Goal: Task Accomplishment & Management: Complete application form

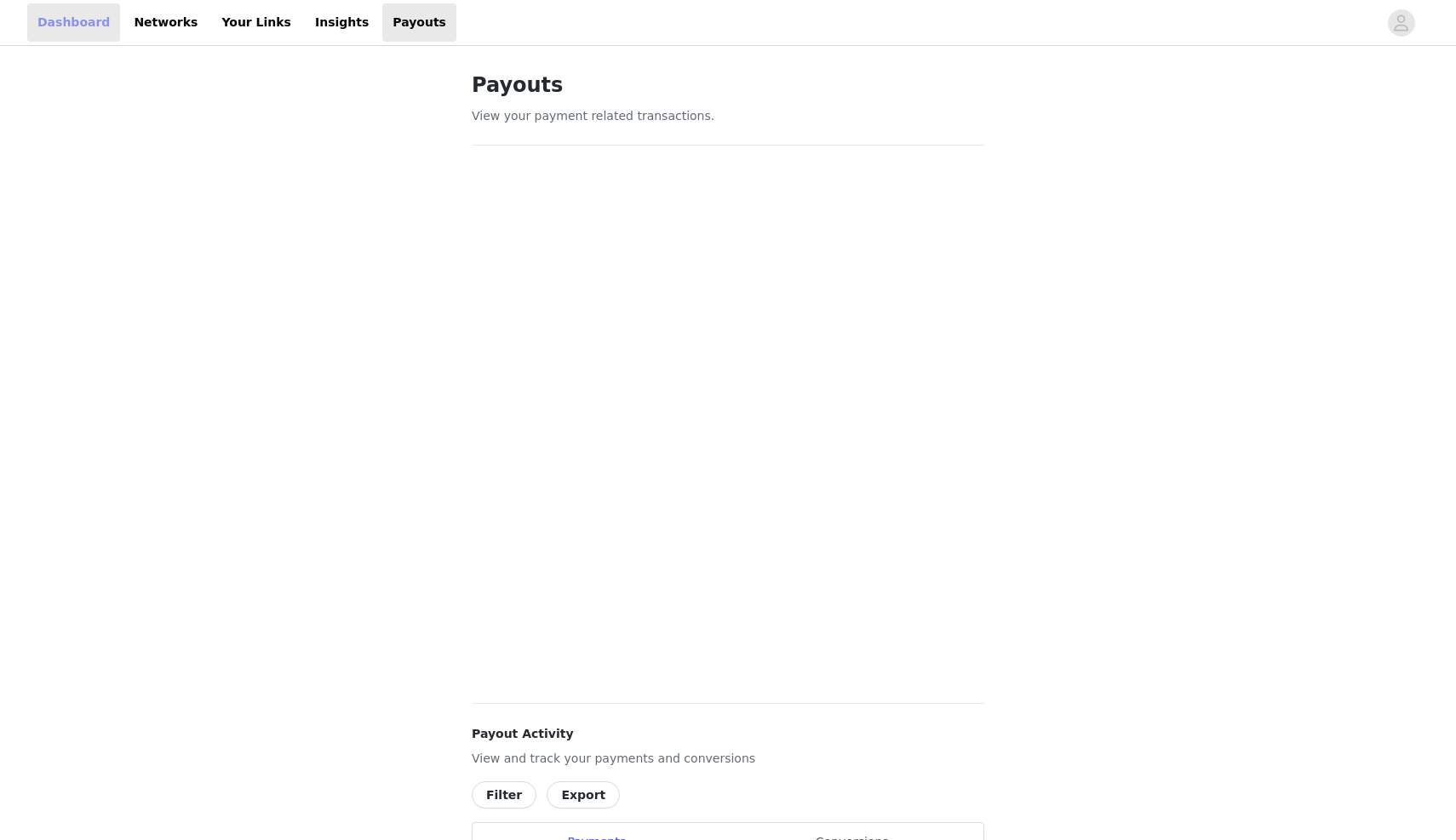
click at [76, 32] on link "Dashboard" at bounding box center [74, 23] width 93 height 39
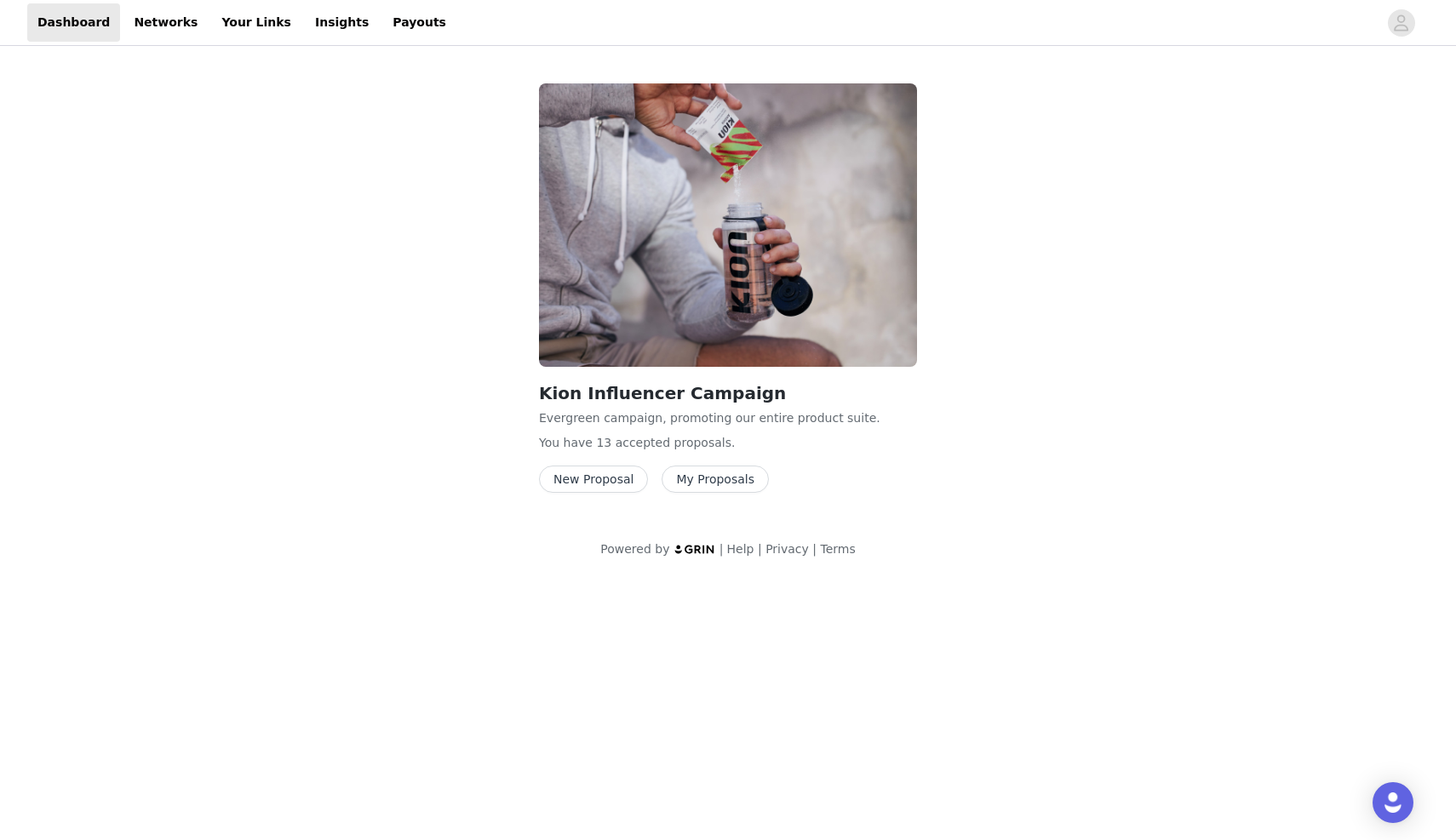
click at [597, 479] on button "New Proposal" at bounding box center [594, 480] width 109 height 28
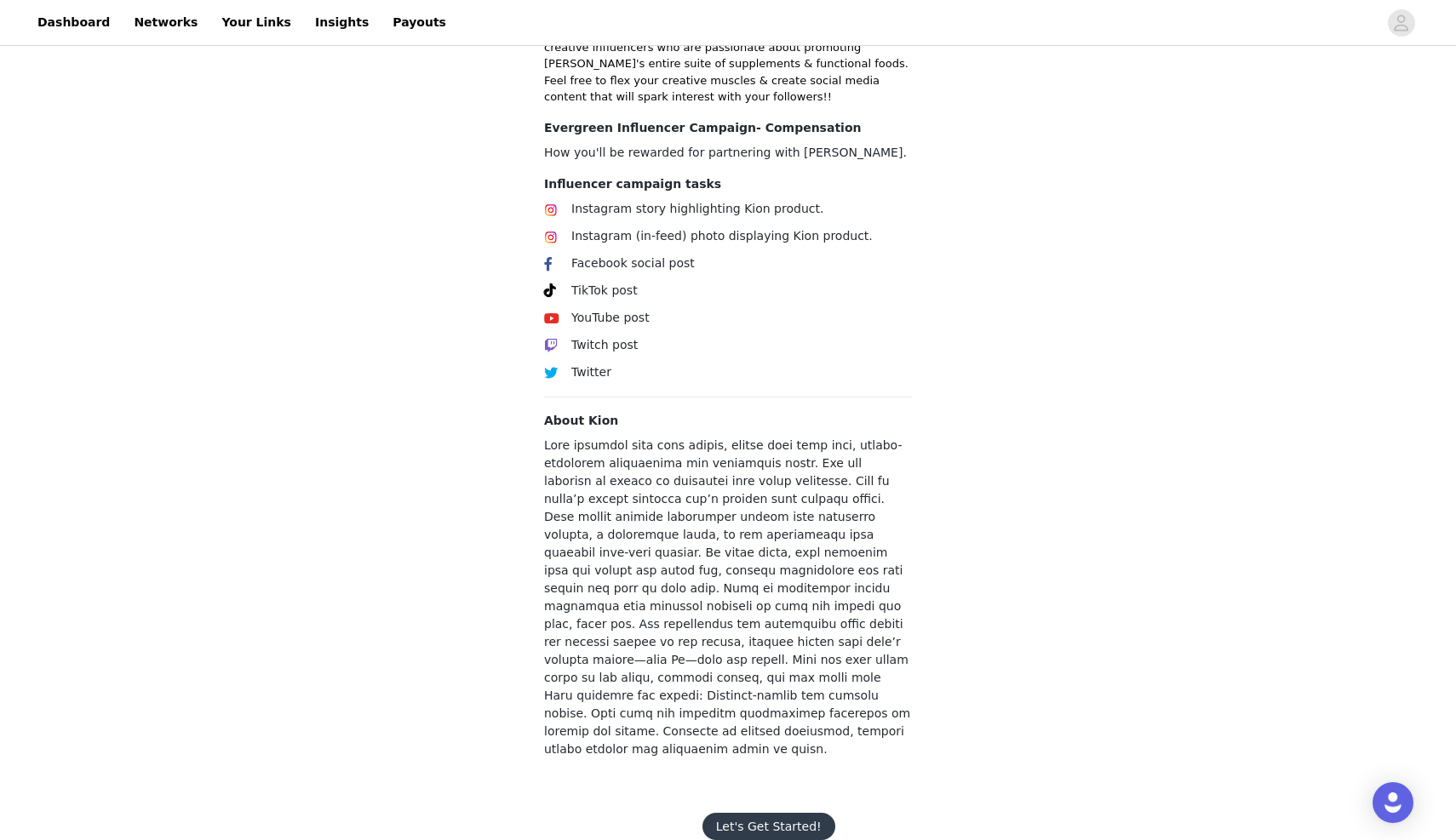
scroll to position [474, 0]
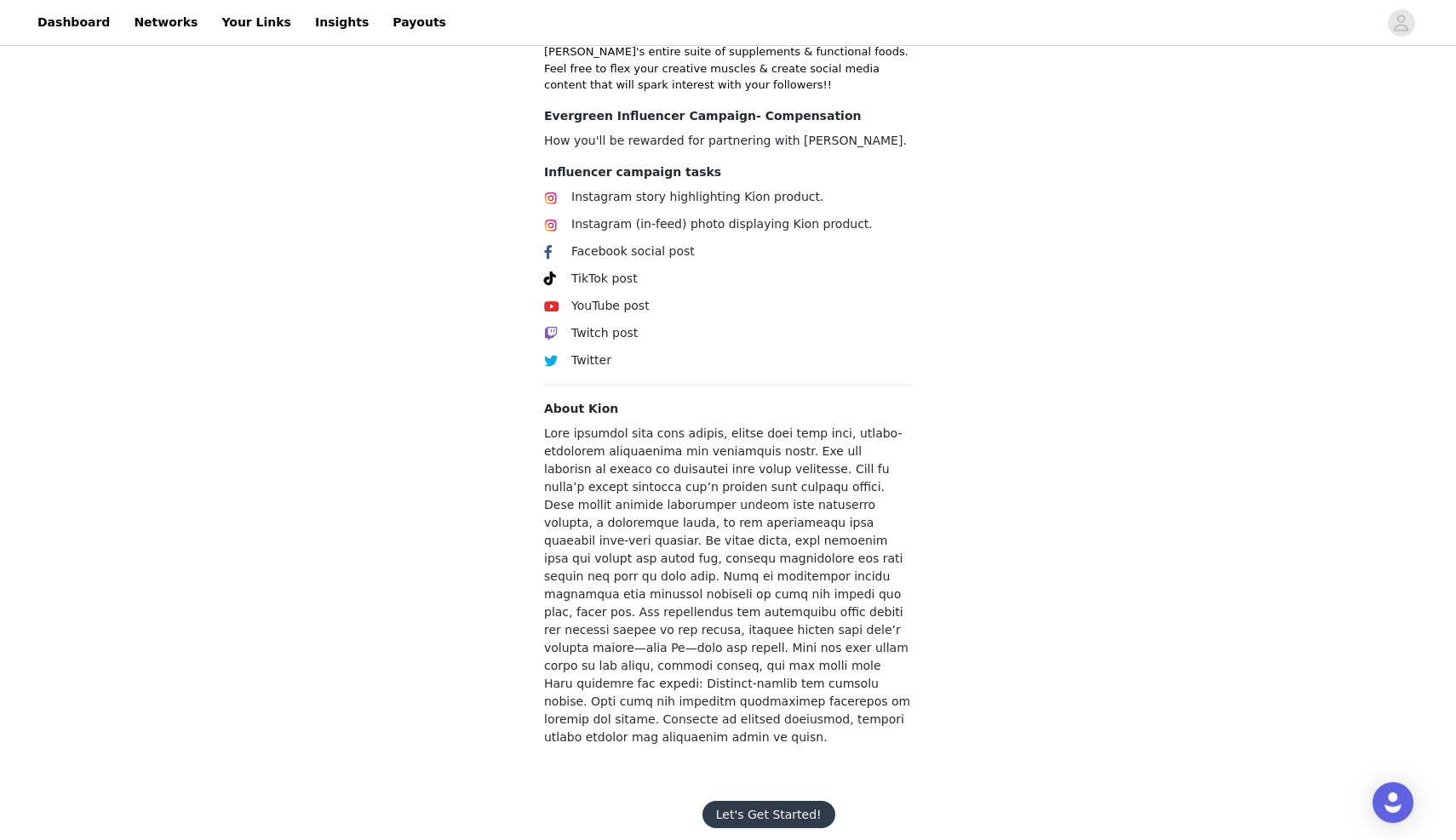
click at [755, 801] on button "Let's Get Started!" at bounding box center [769, 815] width 133 height 28
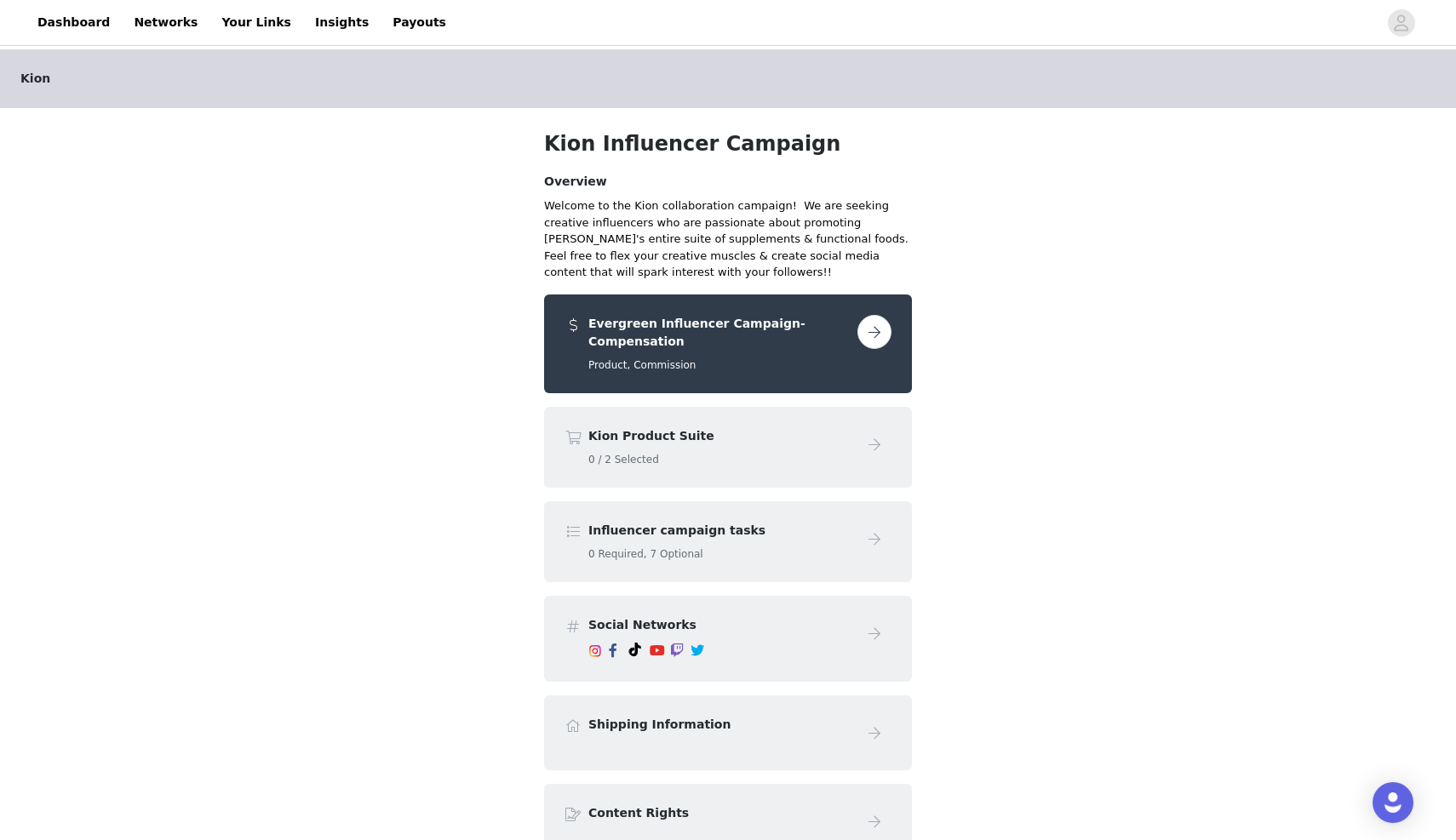
click at [877, 329] on button "button" at bounding box center [874, 331] width 34 height 34
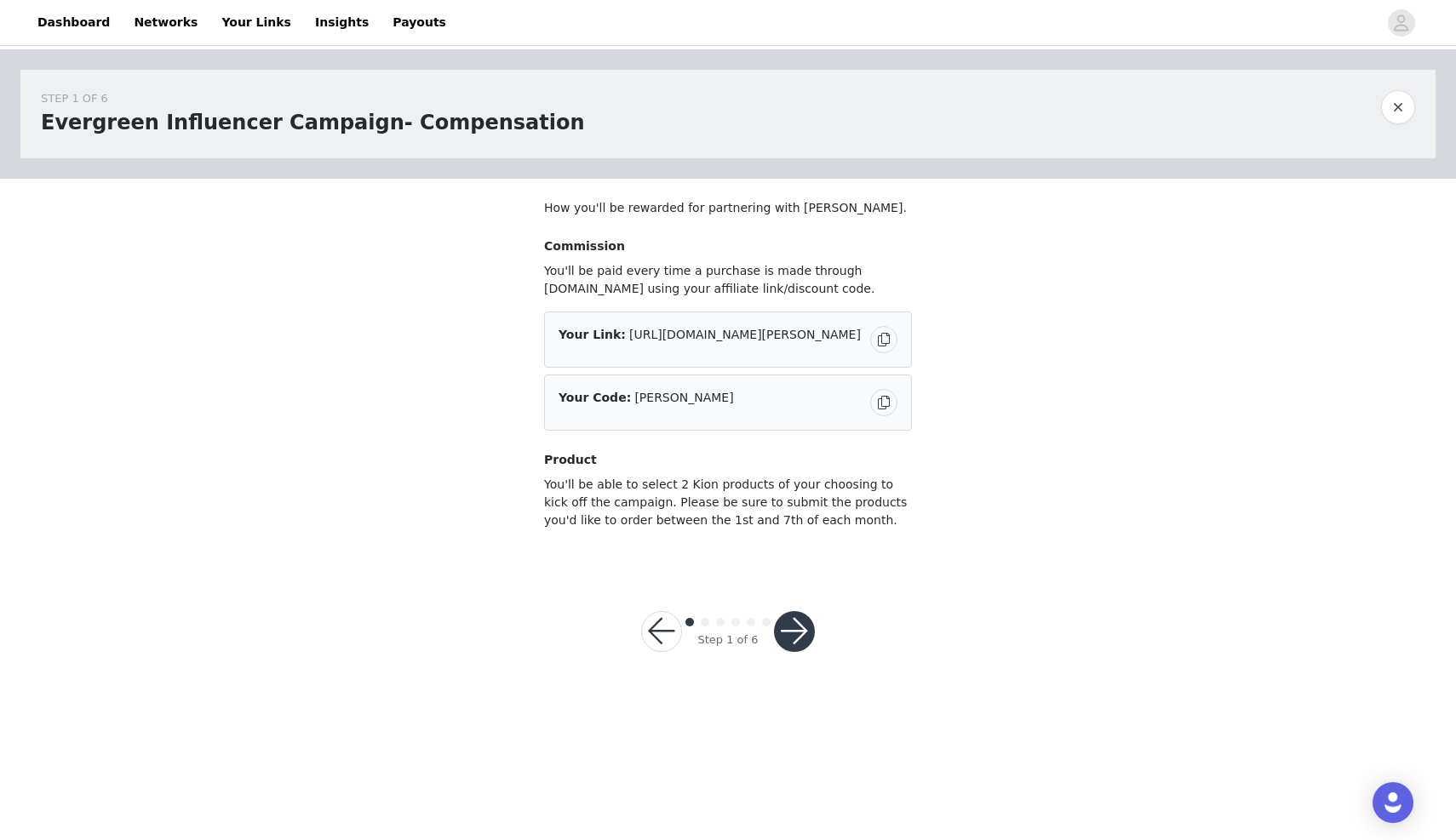
click at [817, 641] on div "Step 1 of 6" at bounding box center [728, 631] width 214 height 82
click at [794, 640] on button "button" at bounding box center [794, 631] width 41 height 41
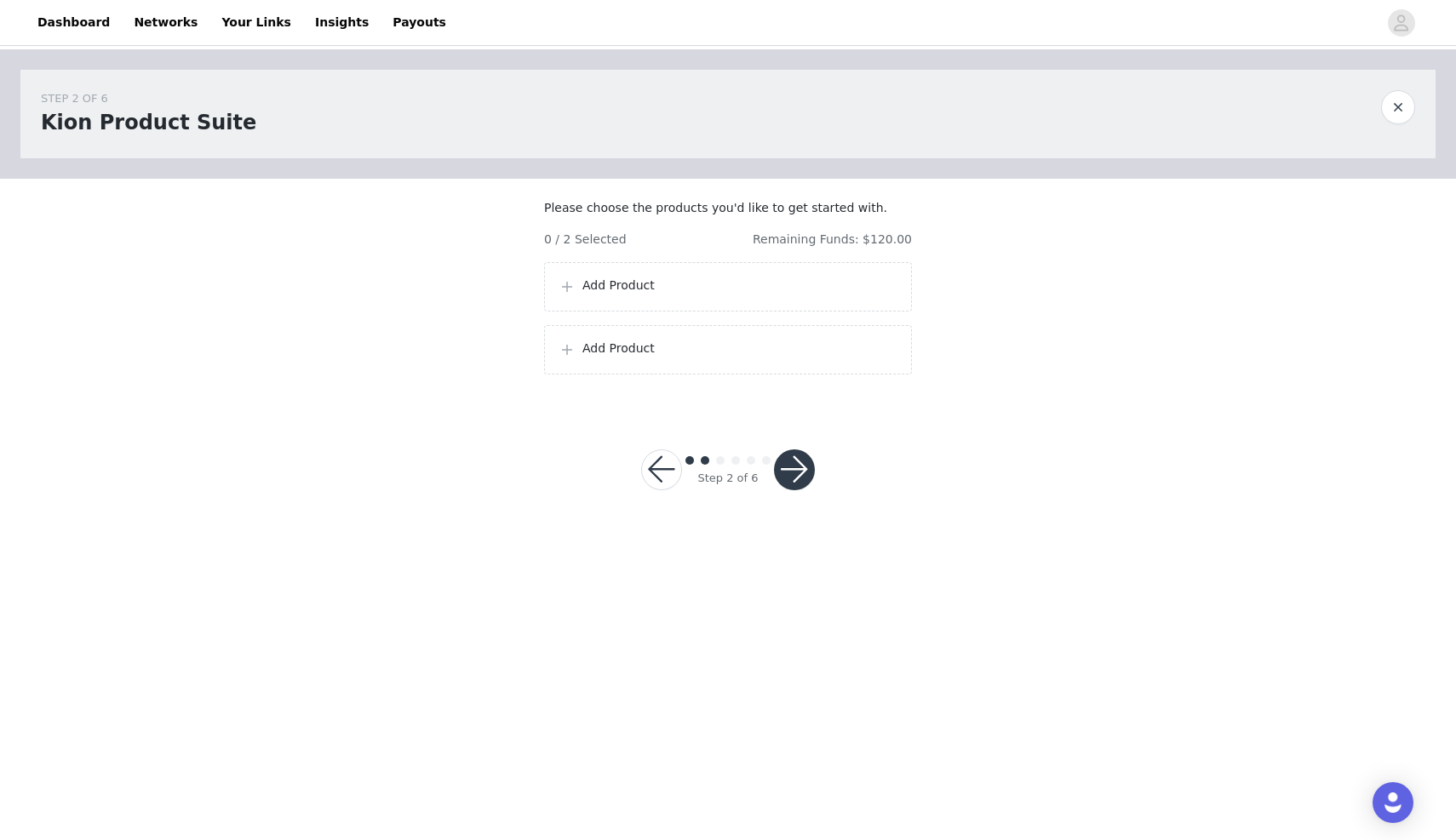
click at [629, 297] on div "Add Product" at bounding box center [728, 287] width 339 height 20
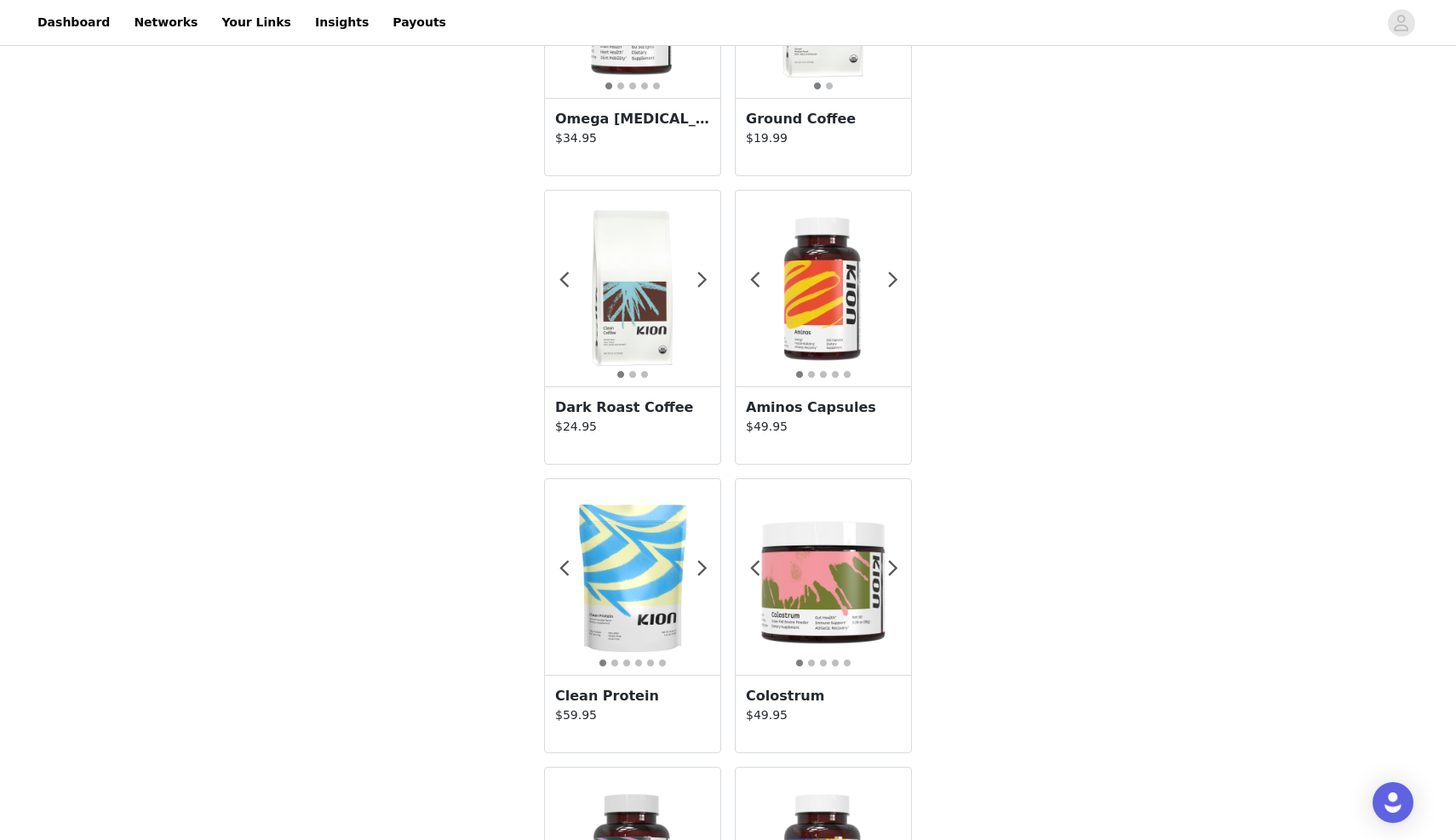
scroll to position [788, 0]
click at [825, 335] on img at bounding box center [824, 287] width 175 height 175
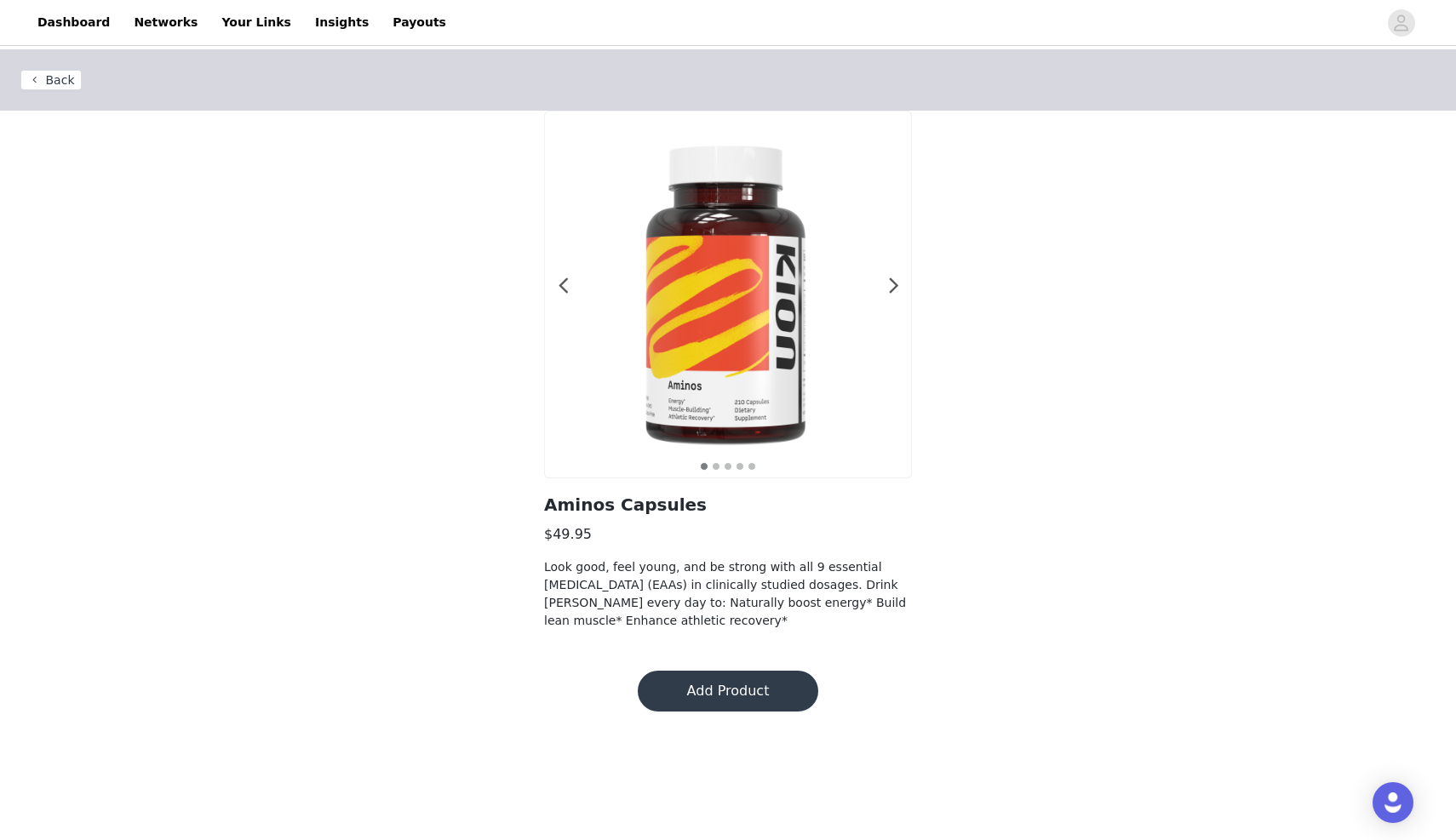
click at [709, 684] on button "Add Product" at bounding box center [728, 691] width 181 height 41
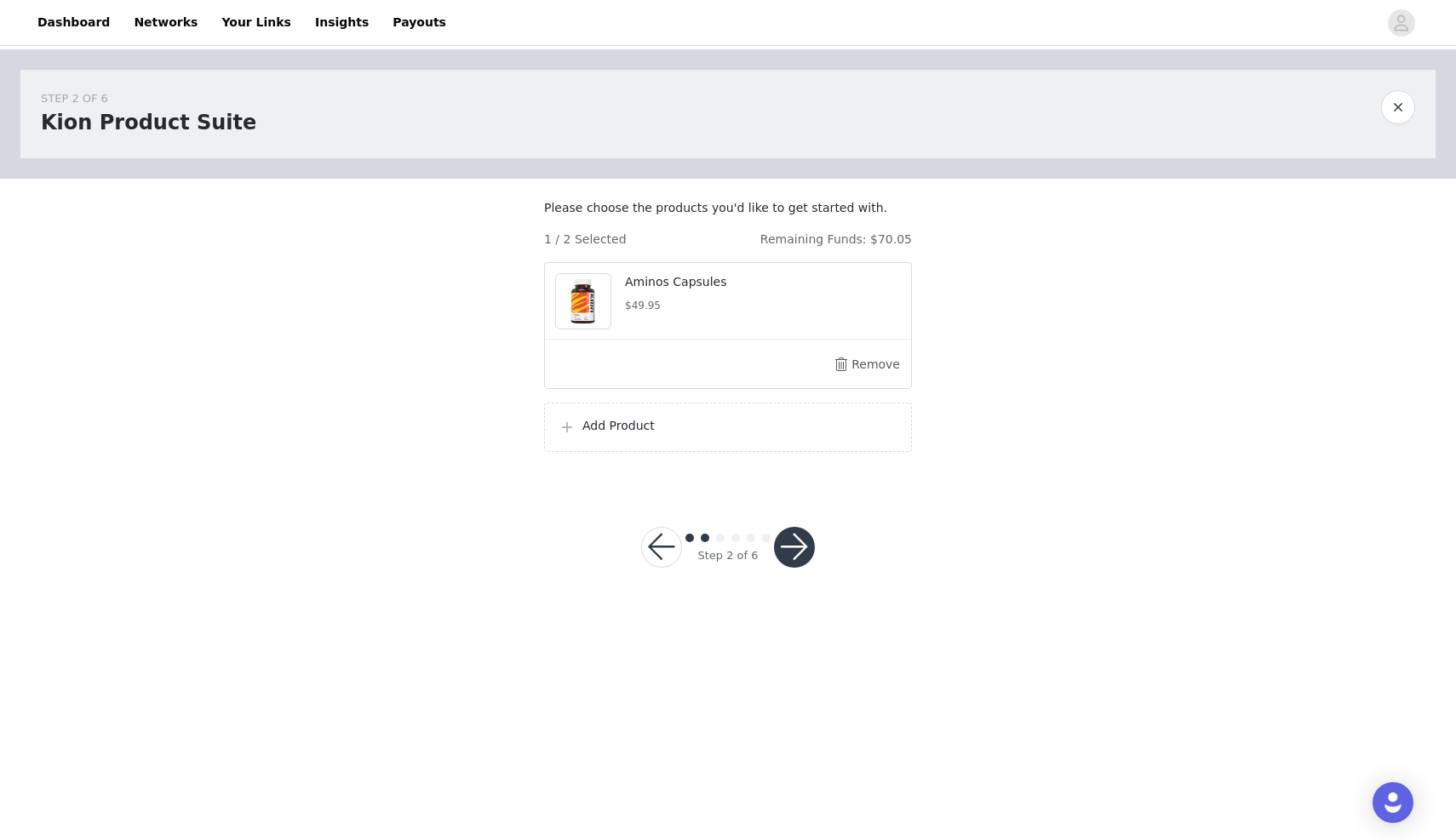
click at [740, 435] on p "Add Product" at bounding box center [740, 426] width 315 height 18
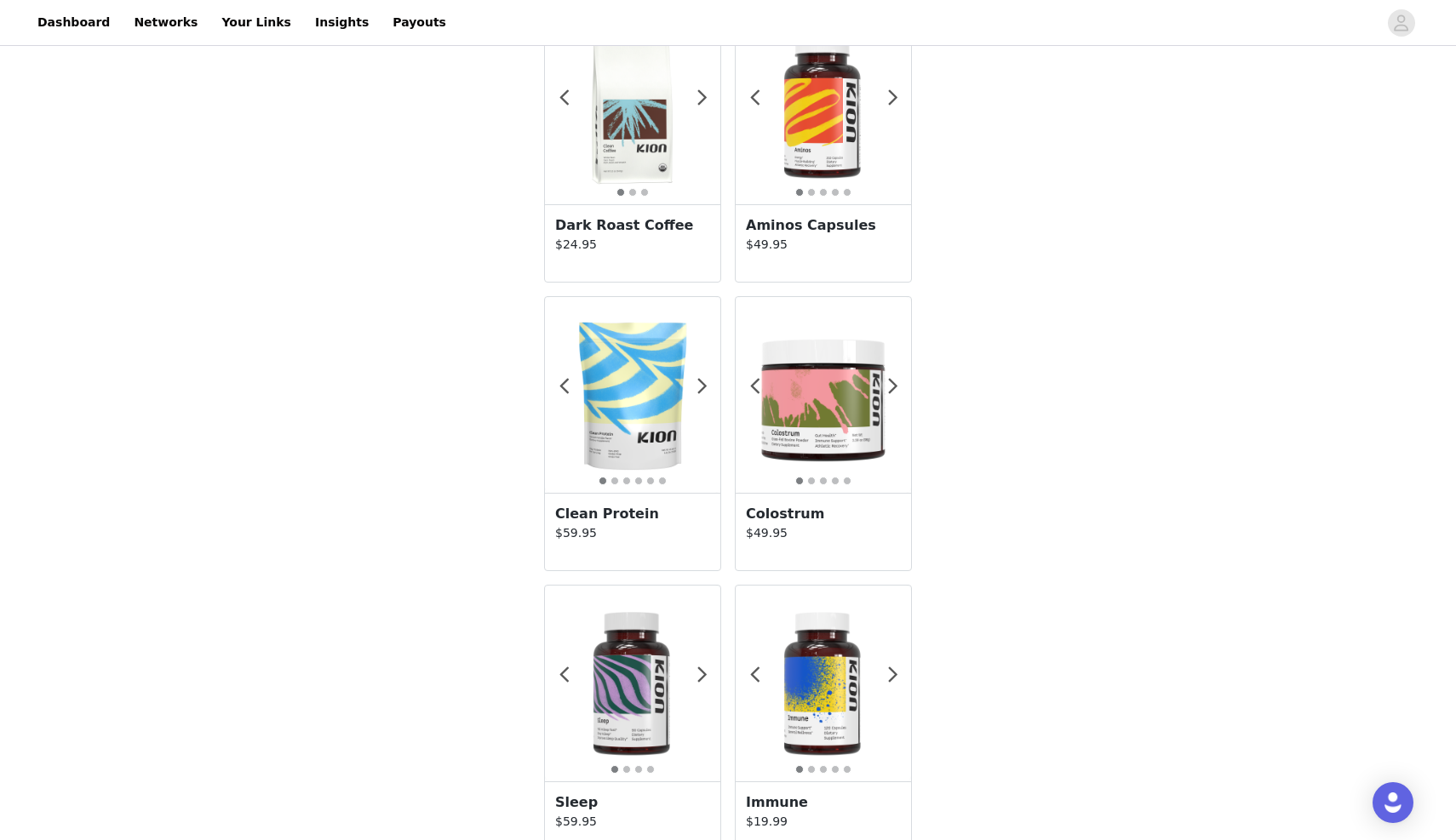
scroll to position [968, 0]
click at [846, 402] on img at bounding box center [824, 396] width 175 height 175
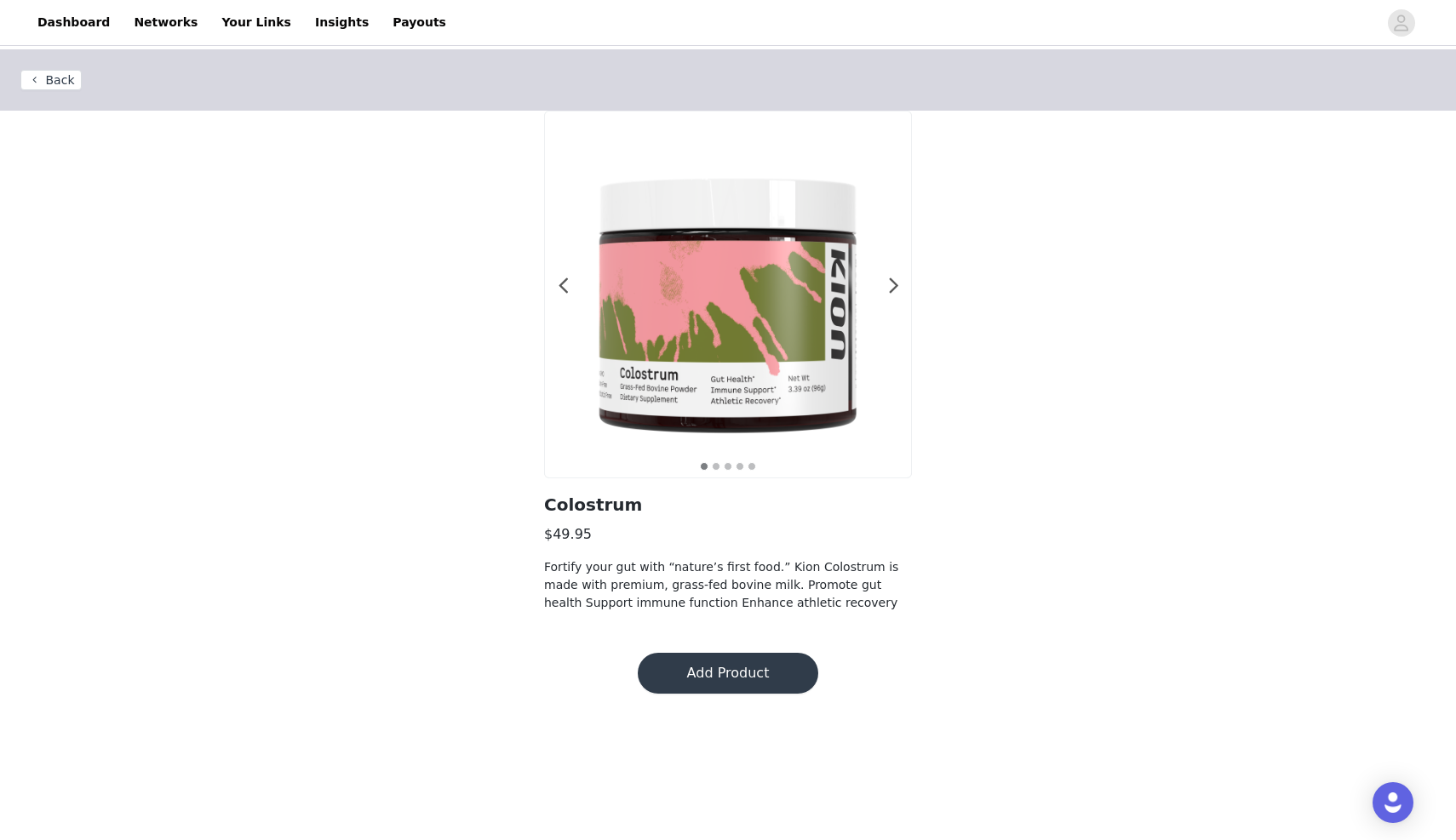
click at [717, 681] on button "Add Product" at bounding box center [728, 673] width 181 height 41
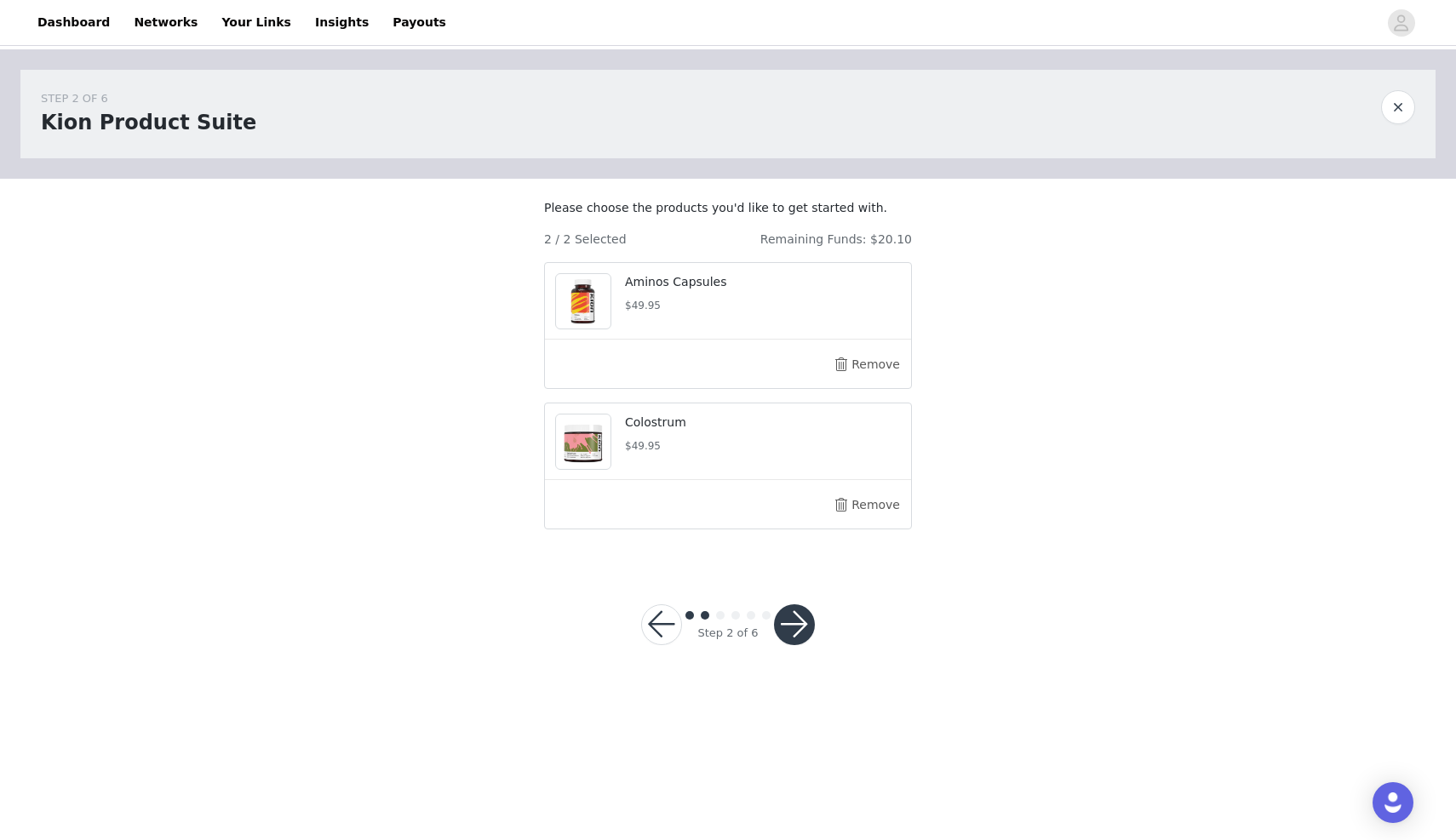
click at [795, 644] on button "button" at bounding box center [794, 625] width 41 height 41
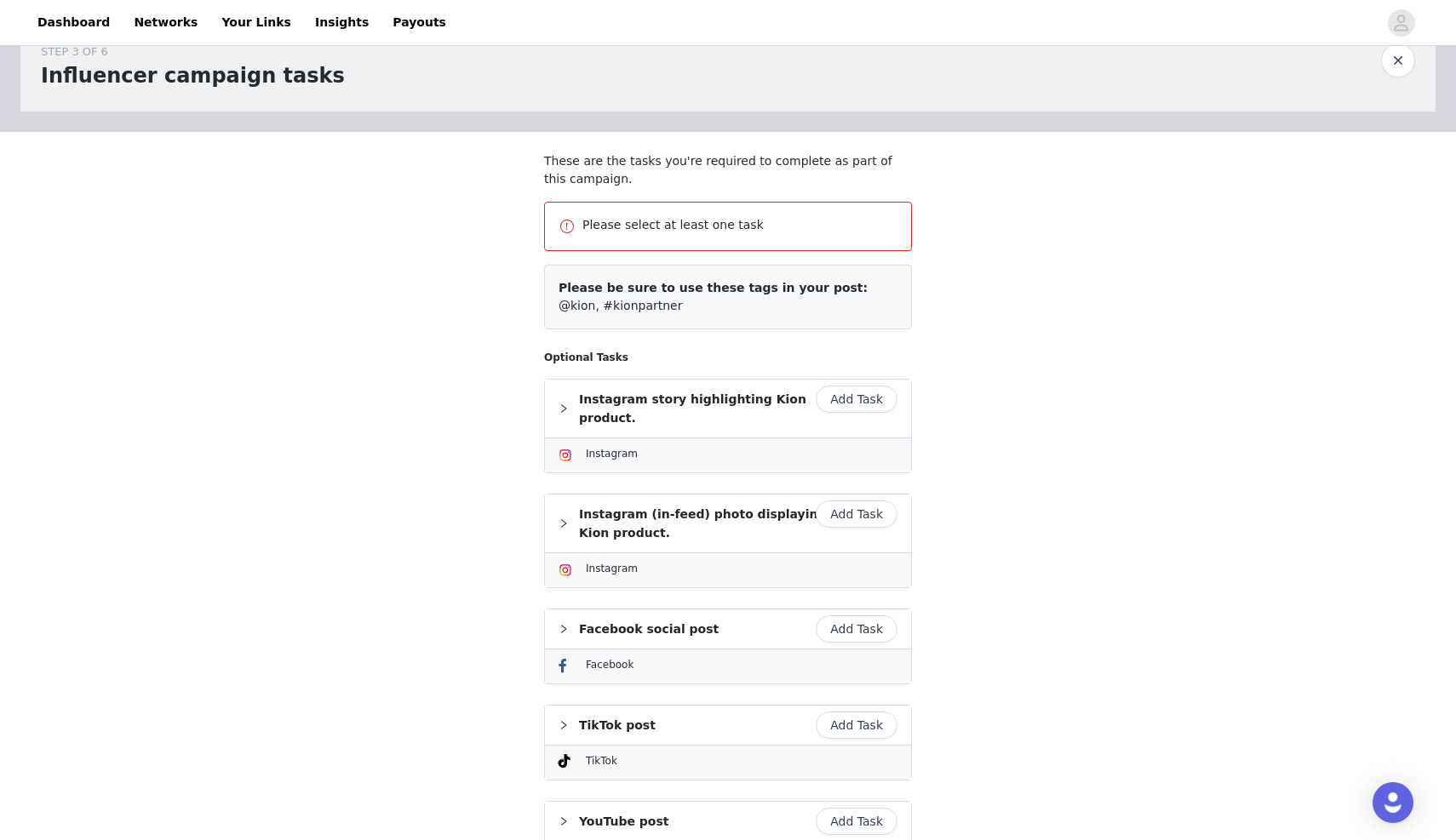
scroll to position [71, 0]
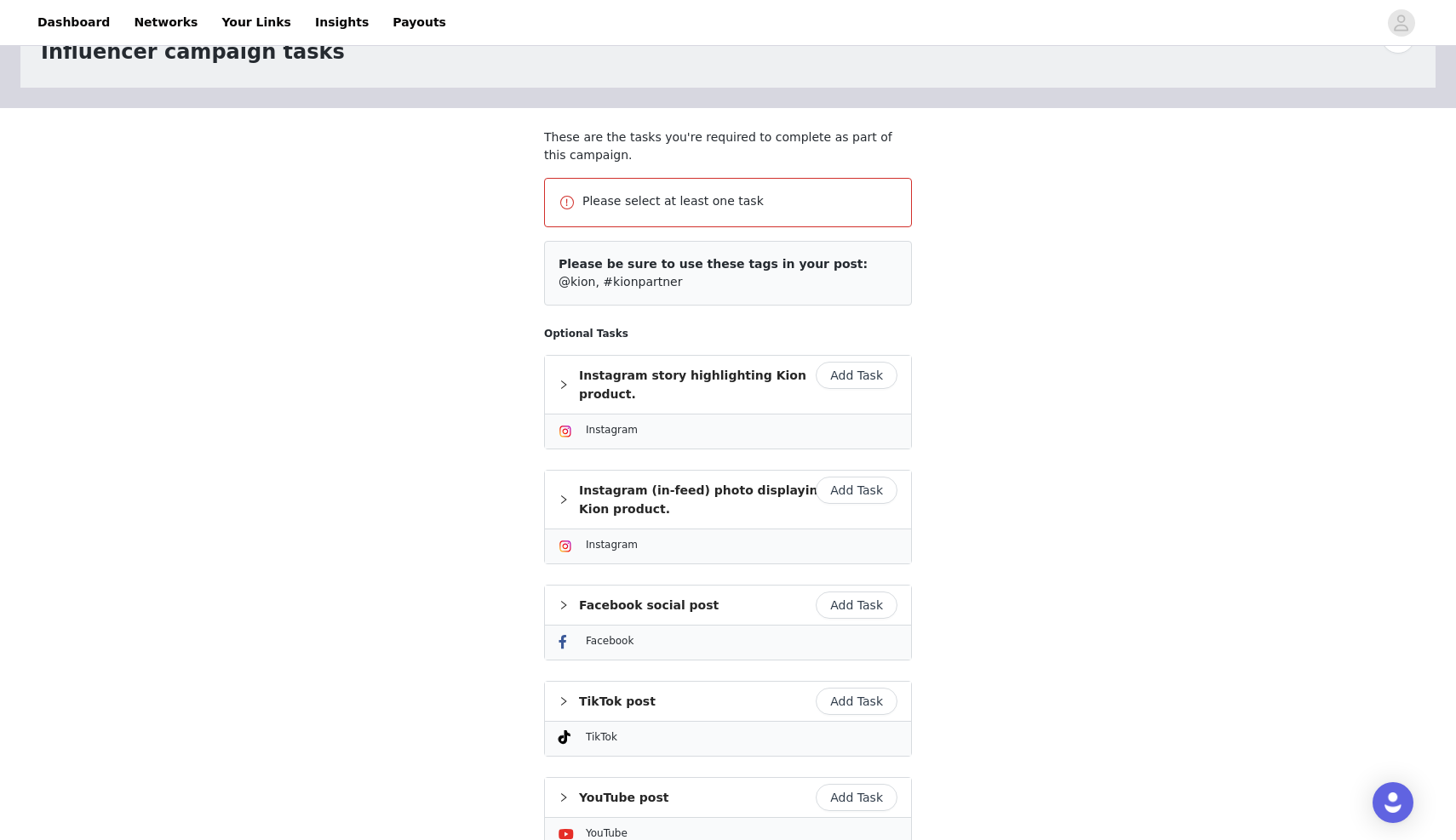
click at [853, 378] on button "Add Task" at bounding box center [857, 376] width 82 height 28
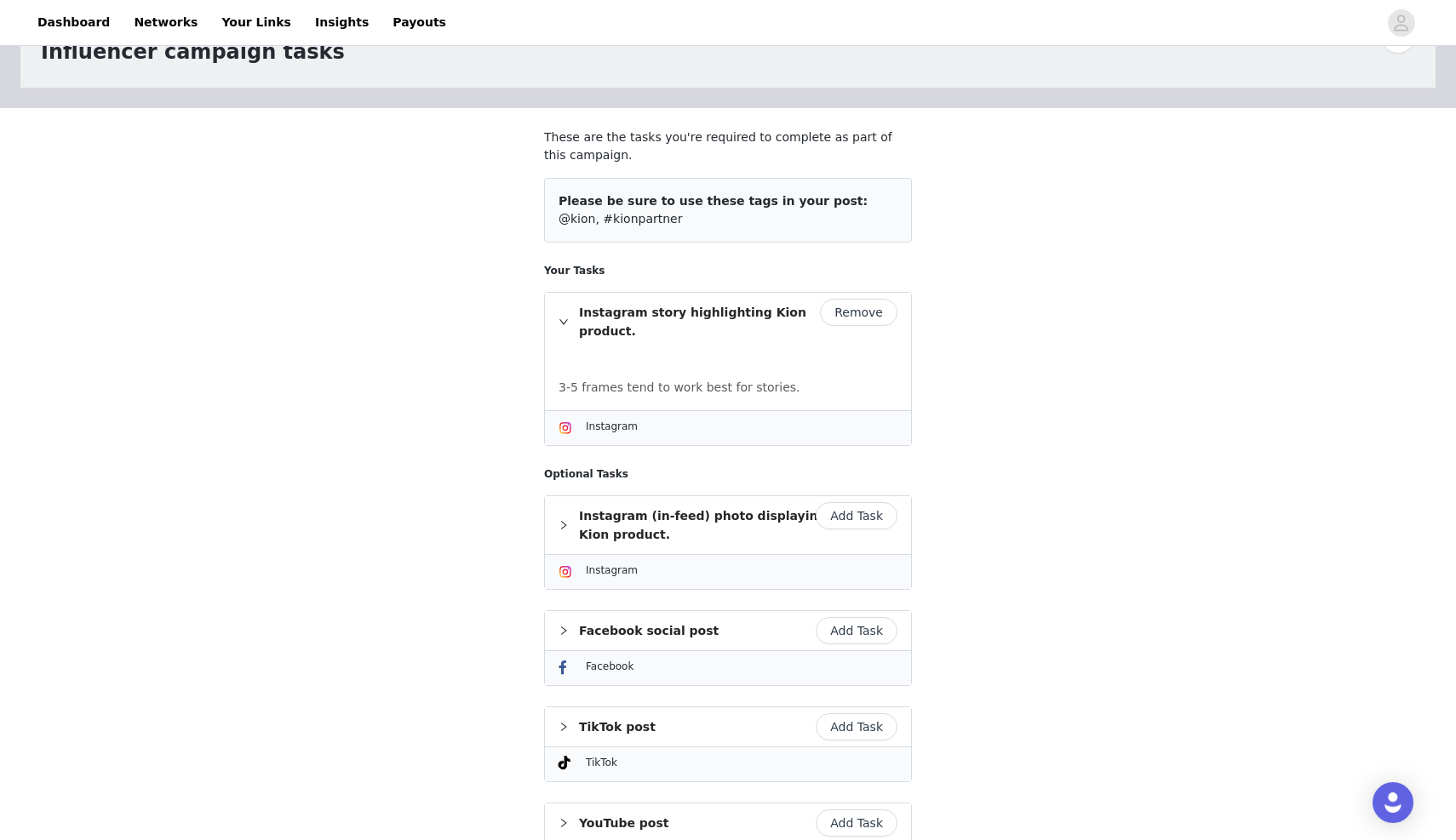
scroll to position [445, 0]
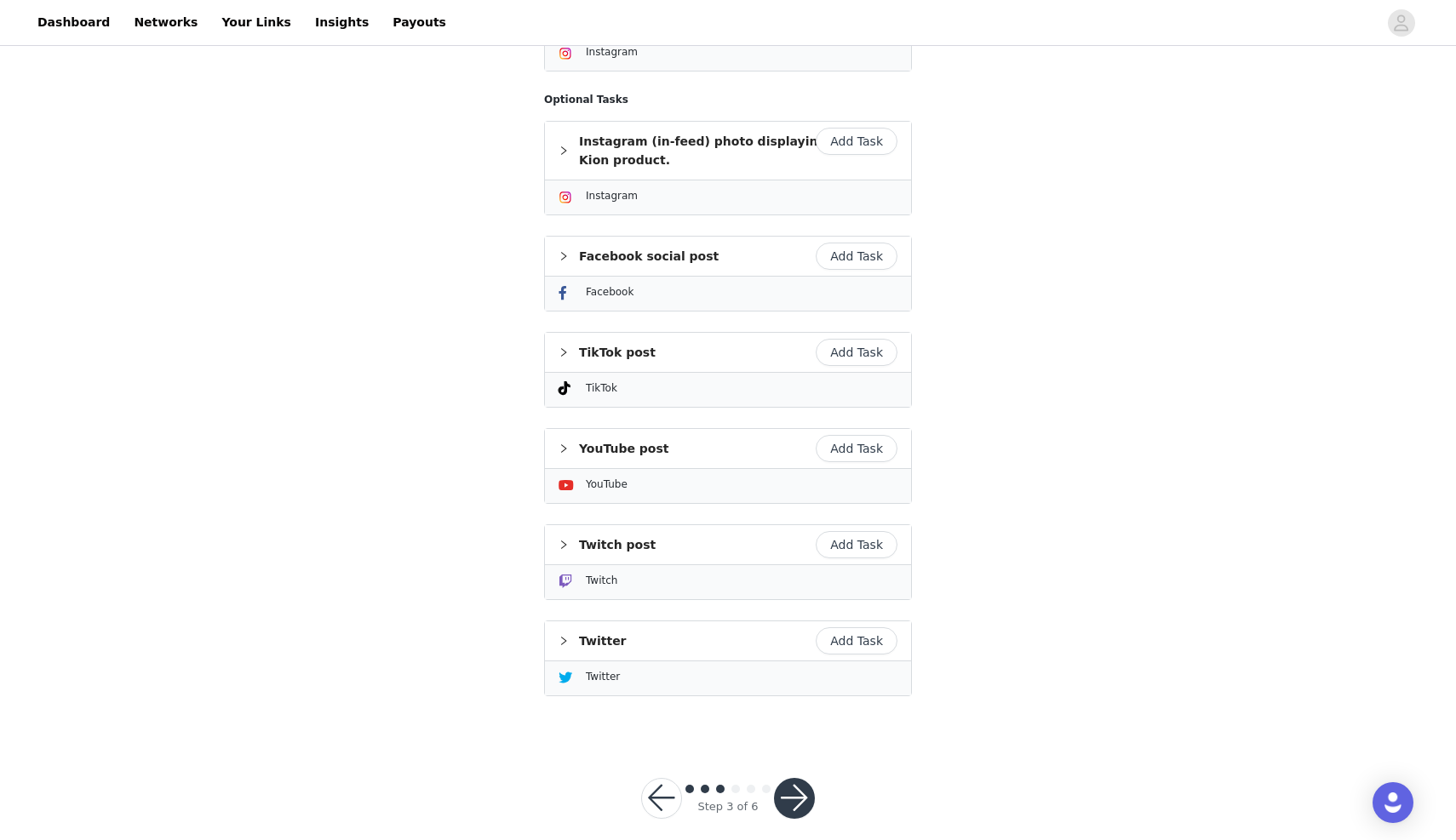
click at [806, 778] on button "button" at bounding box center [794, 798] width 41 height 41
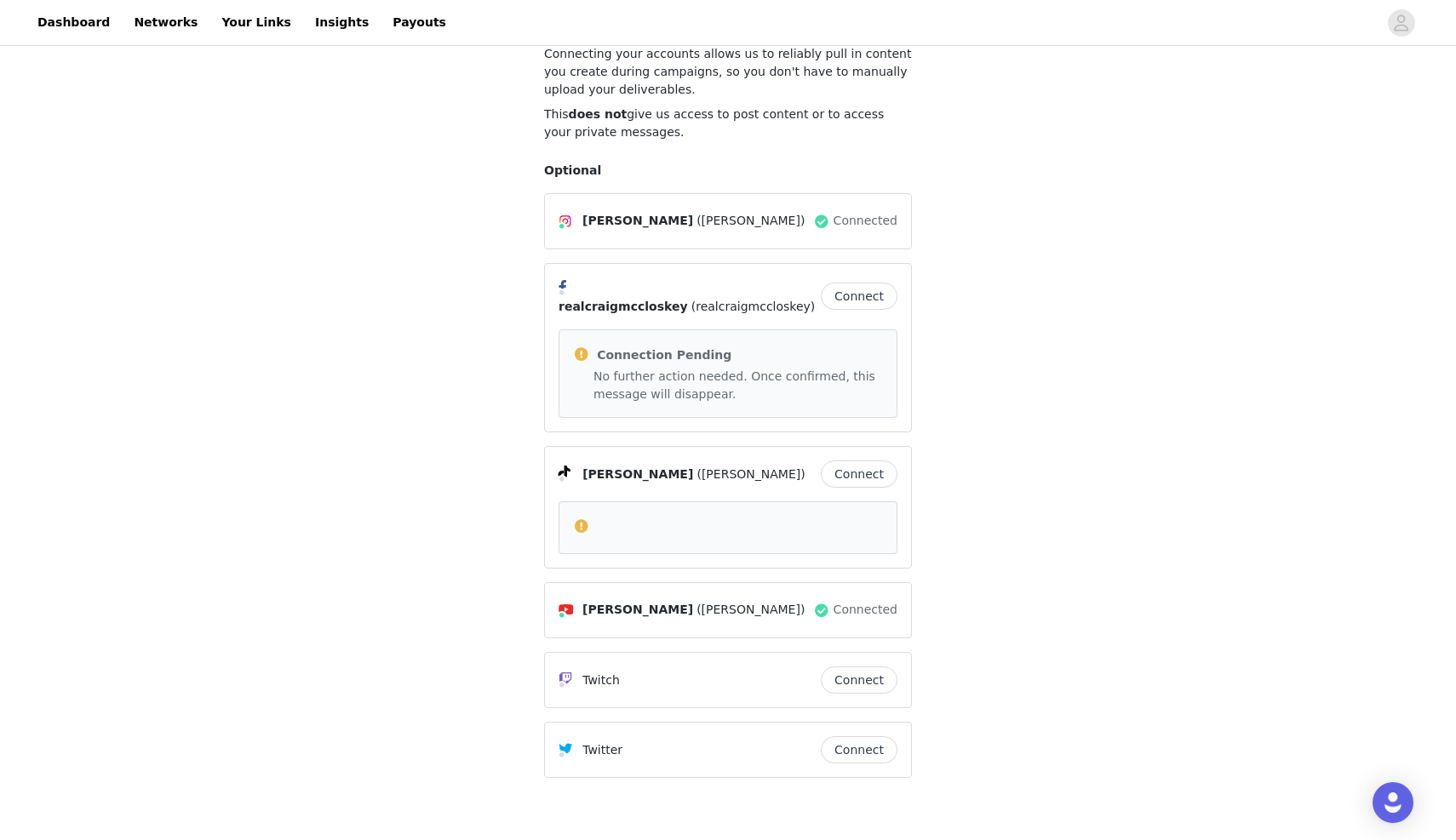
scroll to position [236, 0]
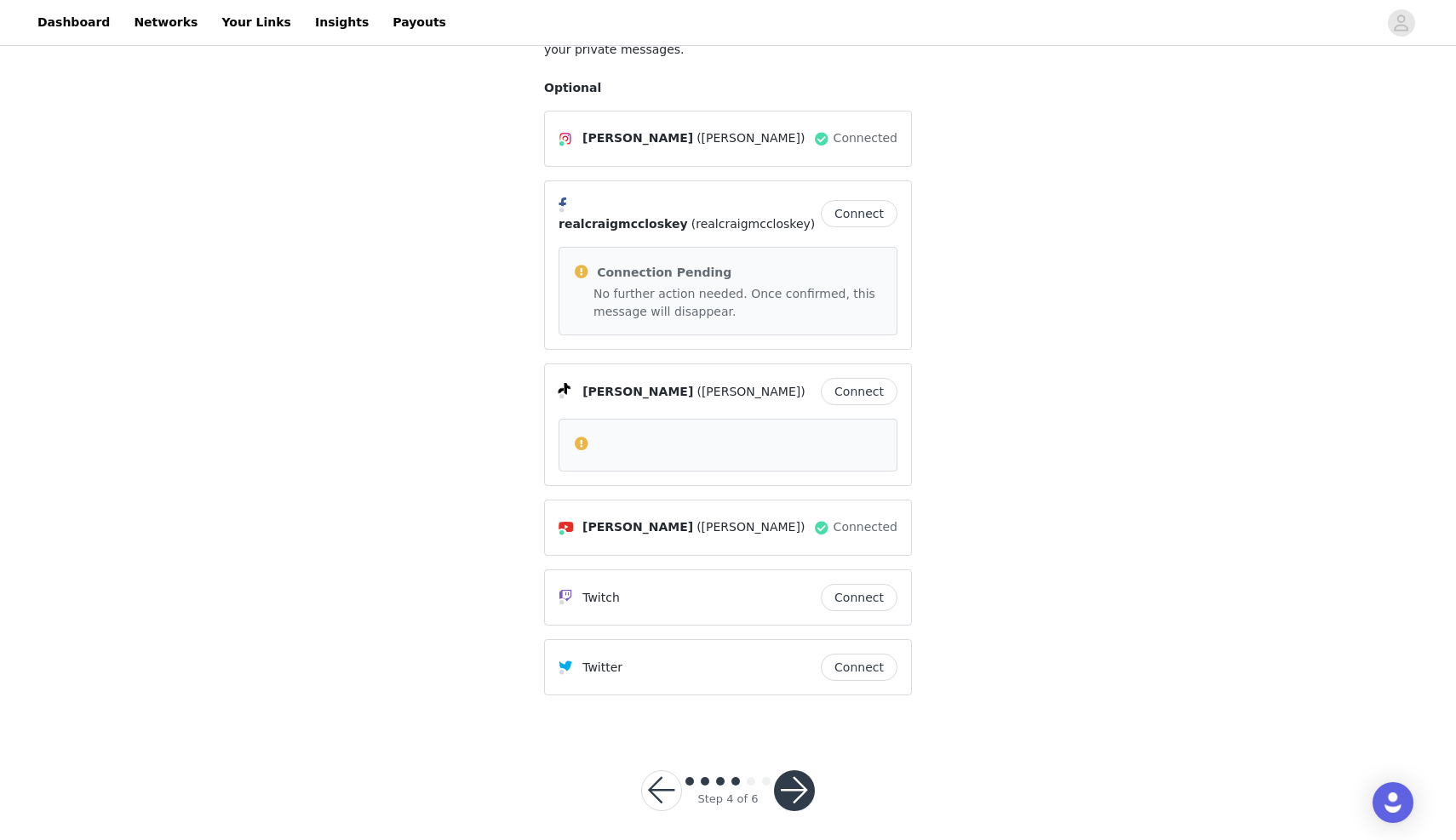
click at [800, 771] on button "button" at bounding box center [794, 791] width 41 height 41
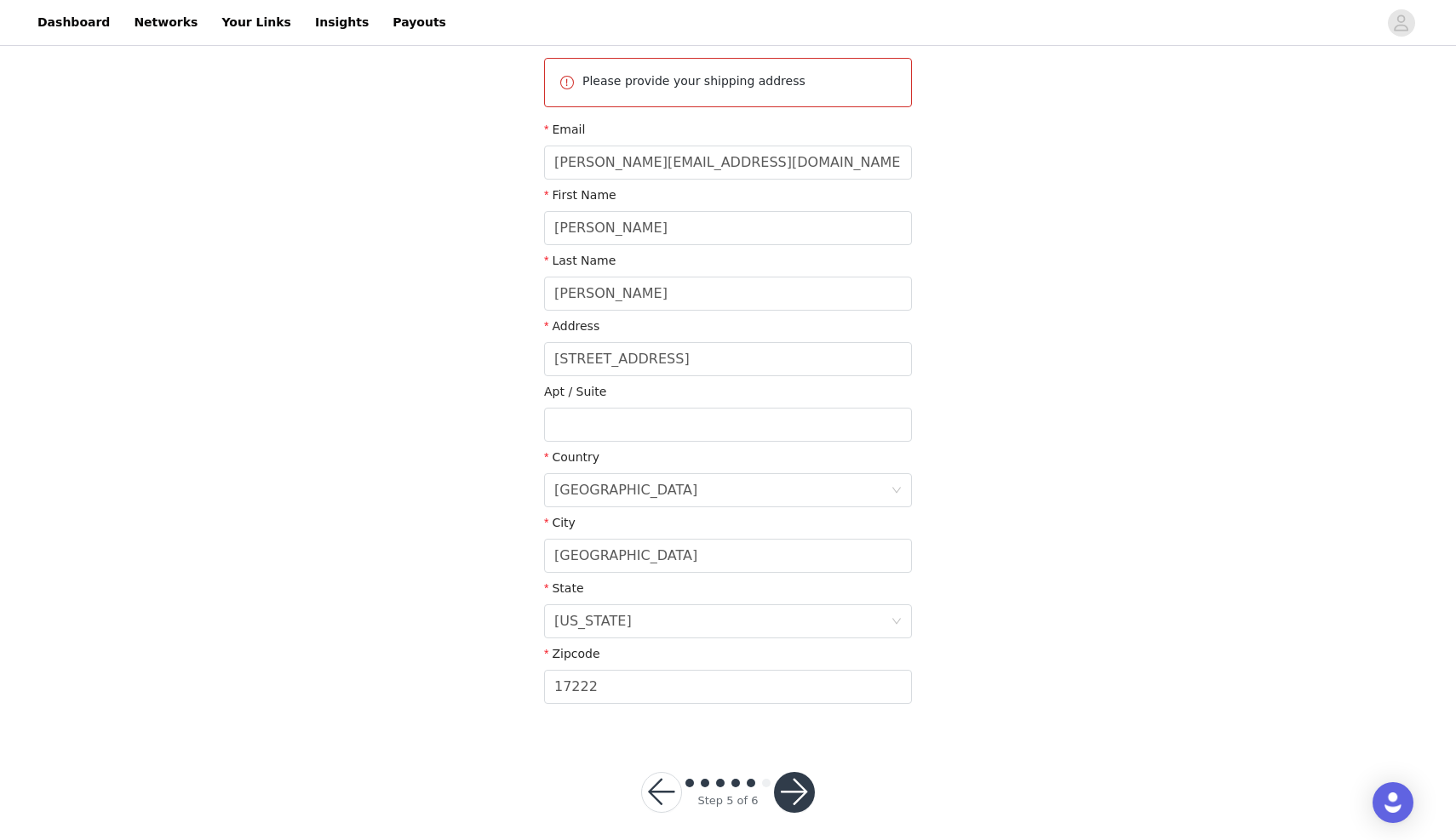
scroll to position [210, 0]
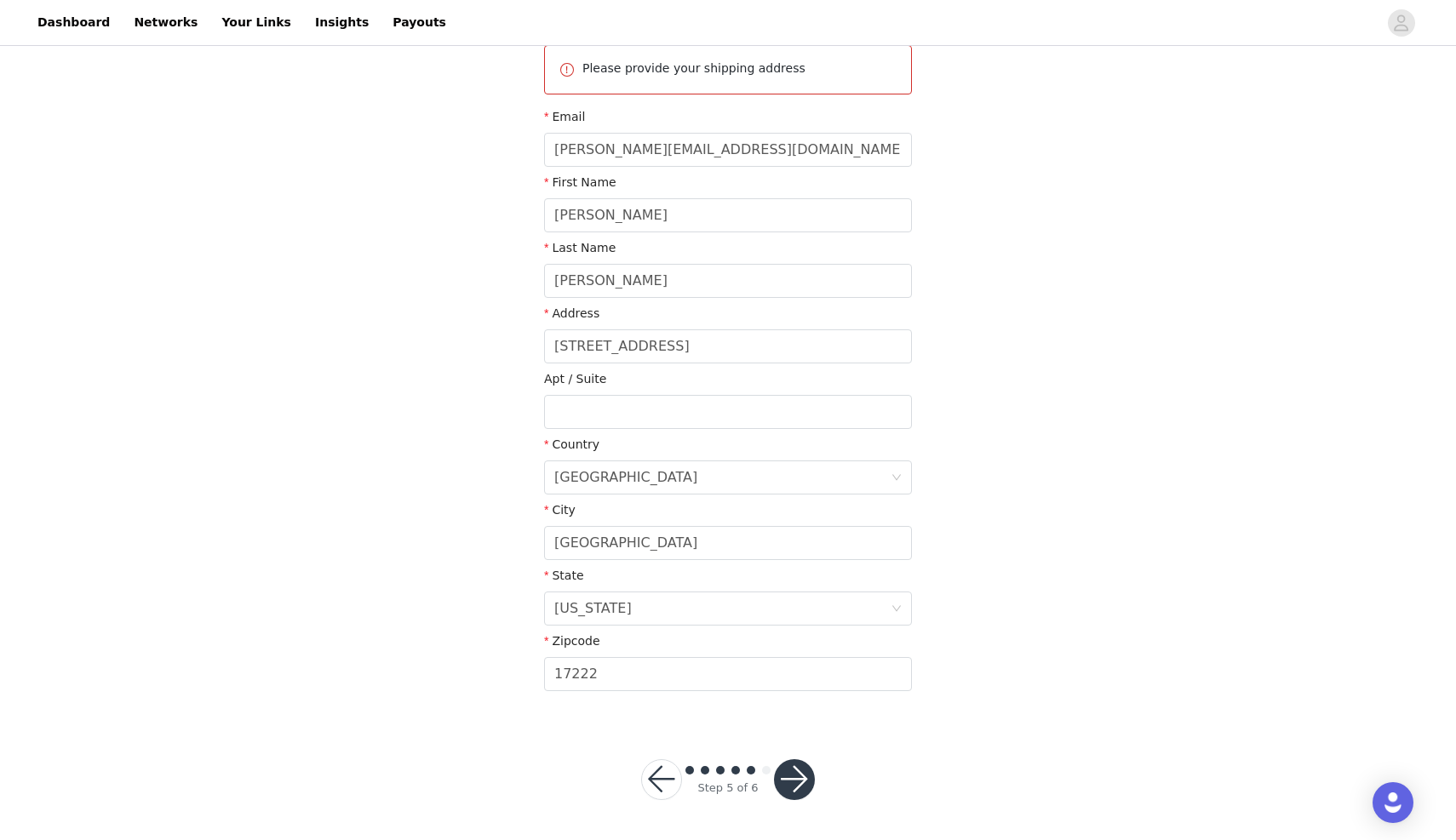
click at [796, 781] on button "button" at bounding box center [794, 780] width 41 height 41
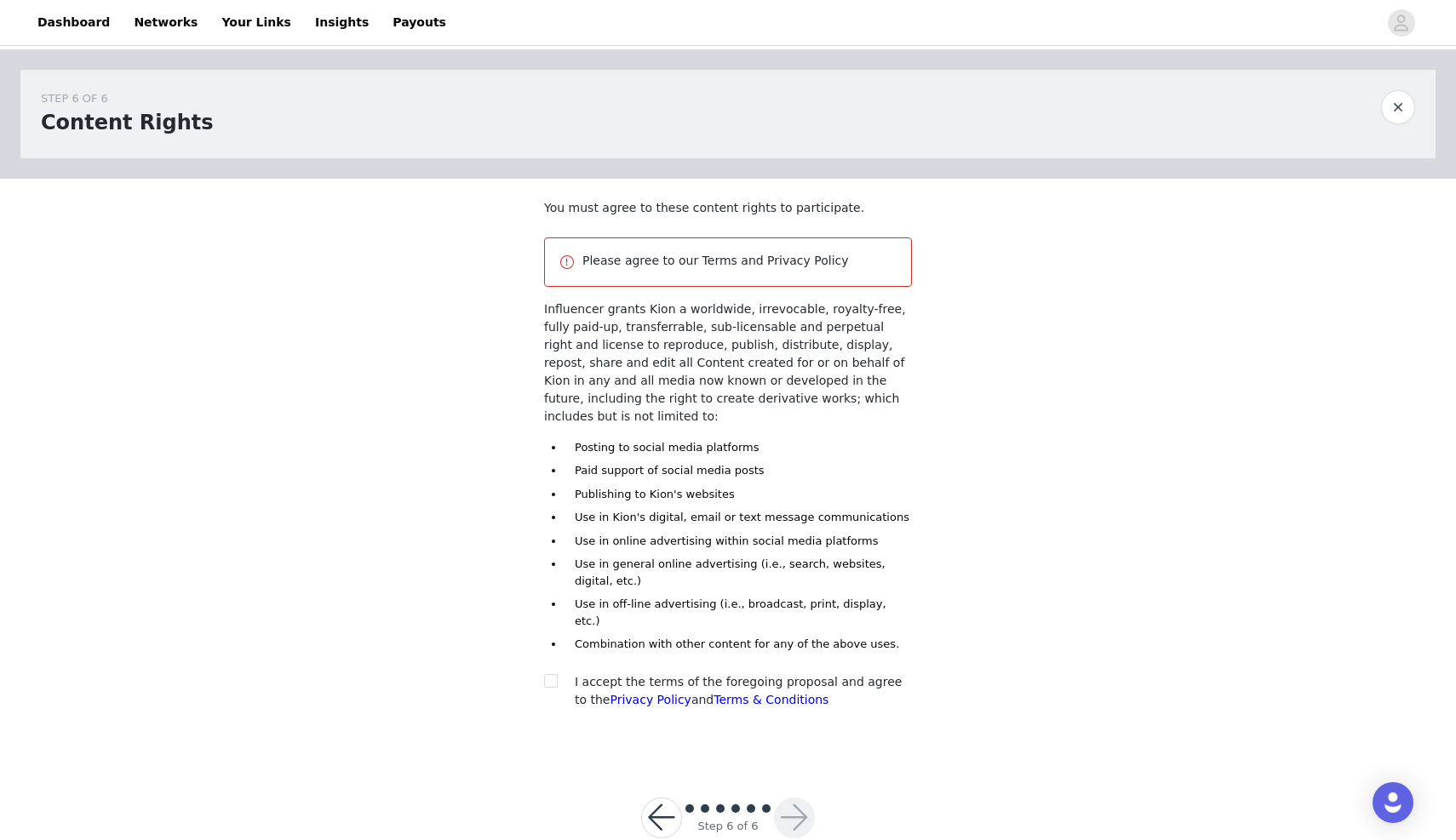
scroll to position [5, 0]
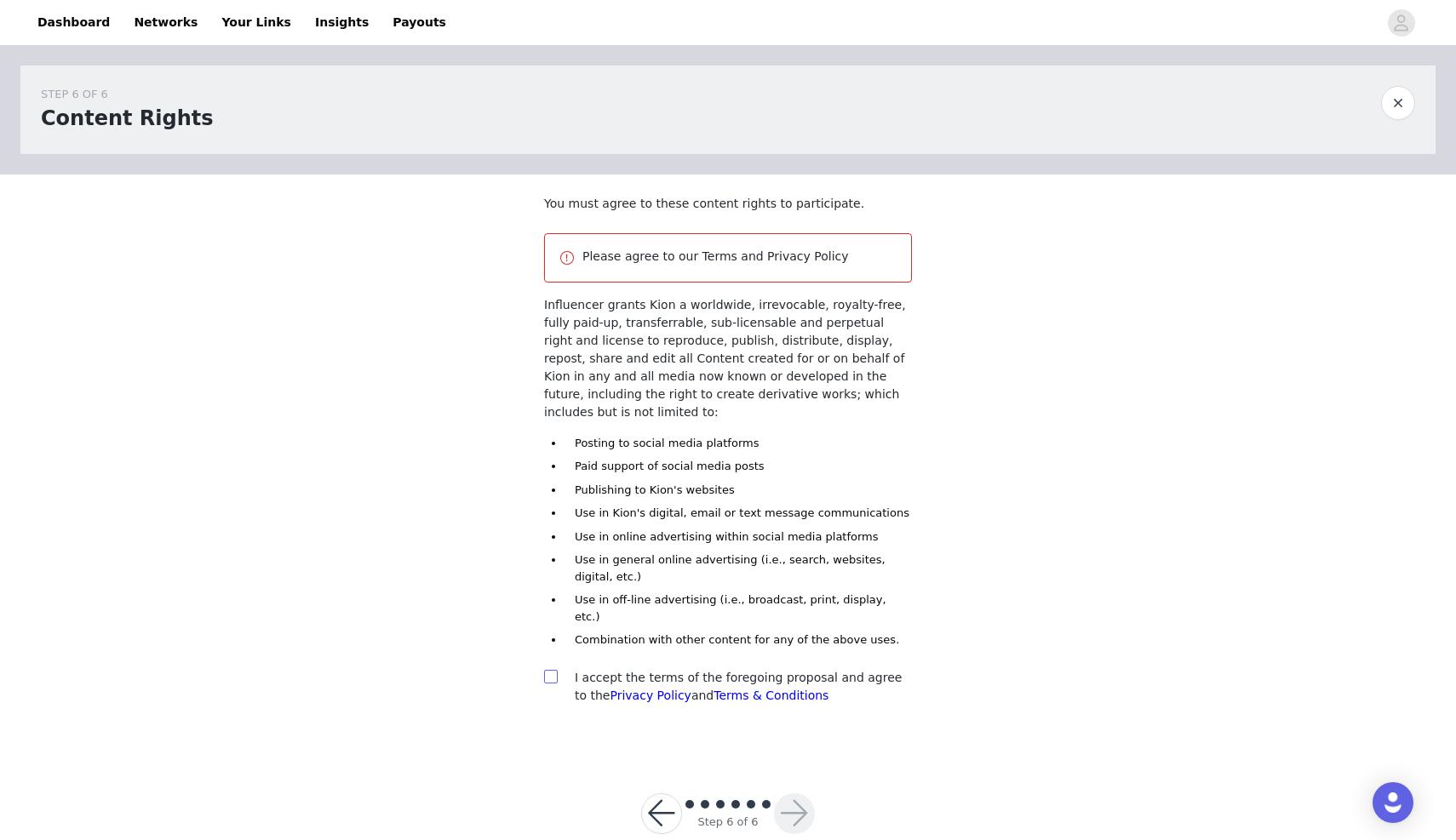
click at [552, 670] on input "checkbox" at bounding box center [549, 676] width 12 height 12
checkbox input "true"
click at [796, 794] on button "button" at bounding box center [794, 814] width 41 height 41
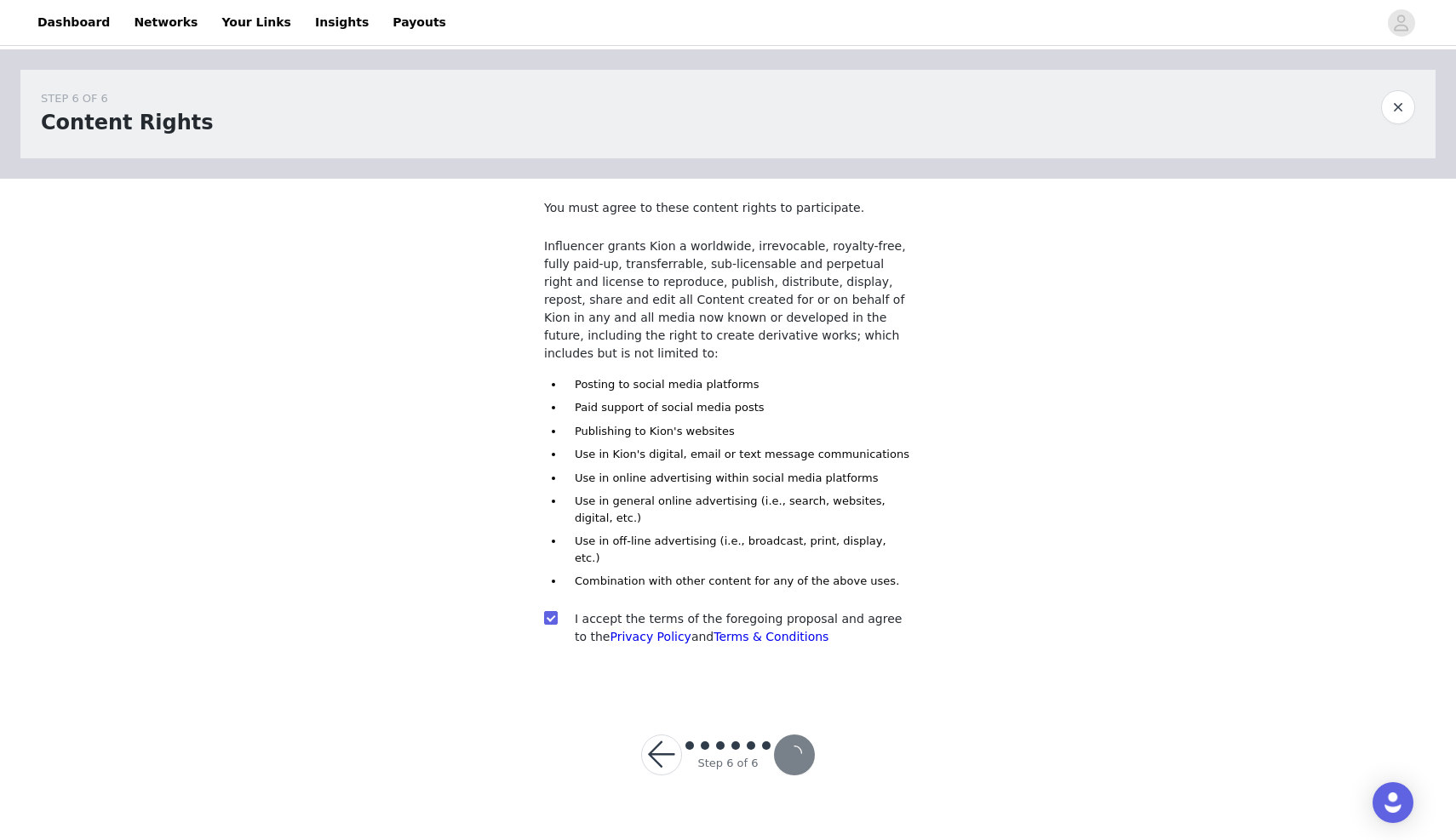
scroll to position [0, 0]
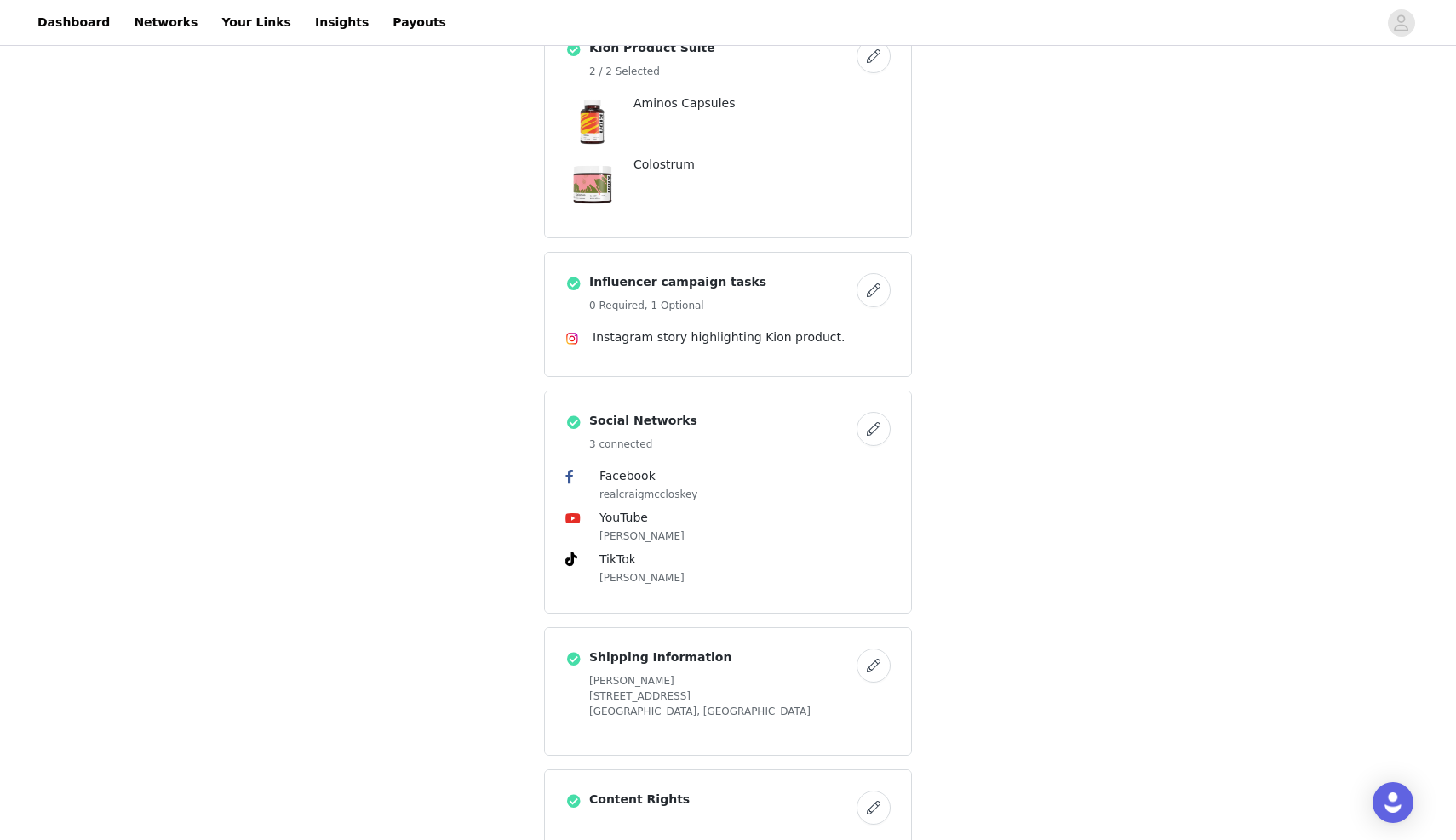
scroll to position [569, 0]
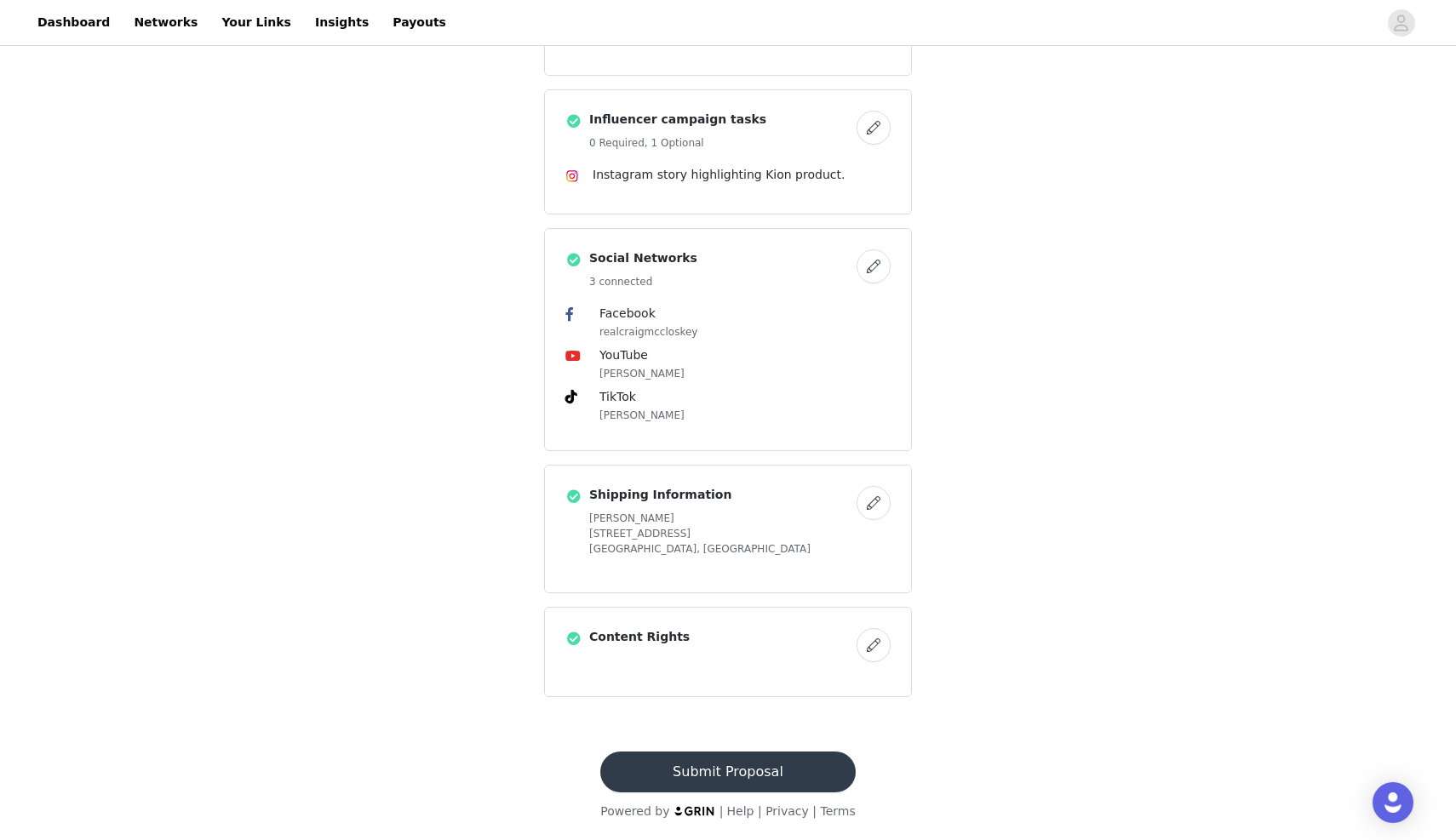
click at [705, 757] on button "Submit Proposal" at bounding box center [728, 772] width 255 height 41
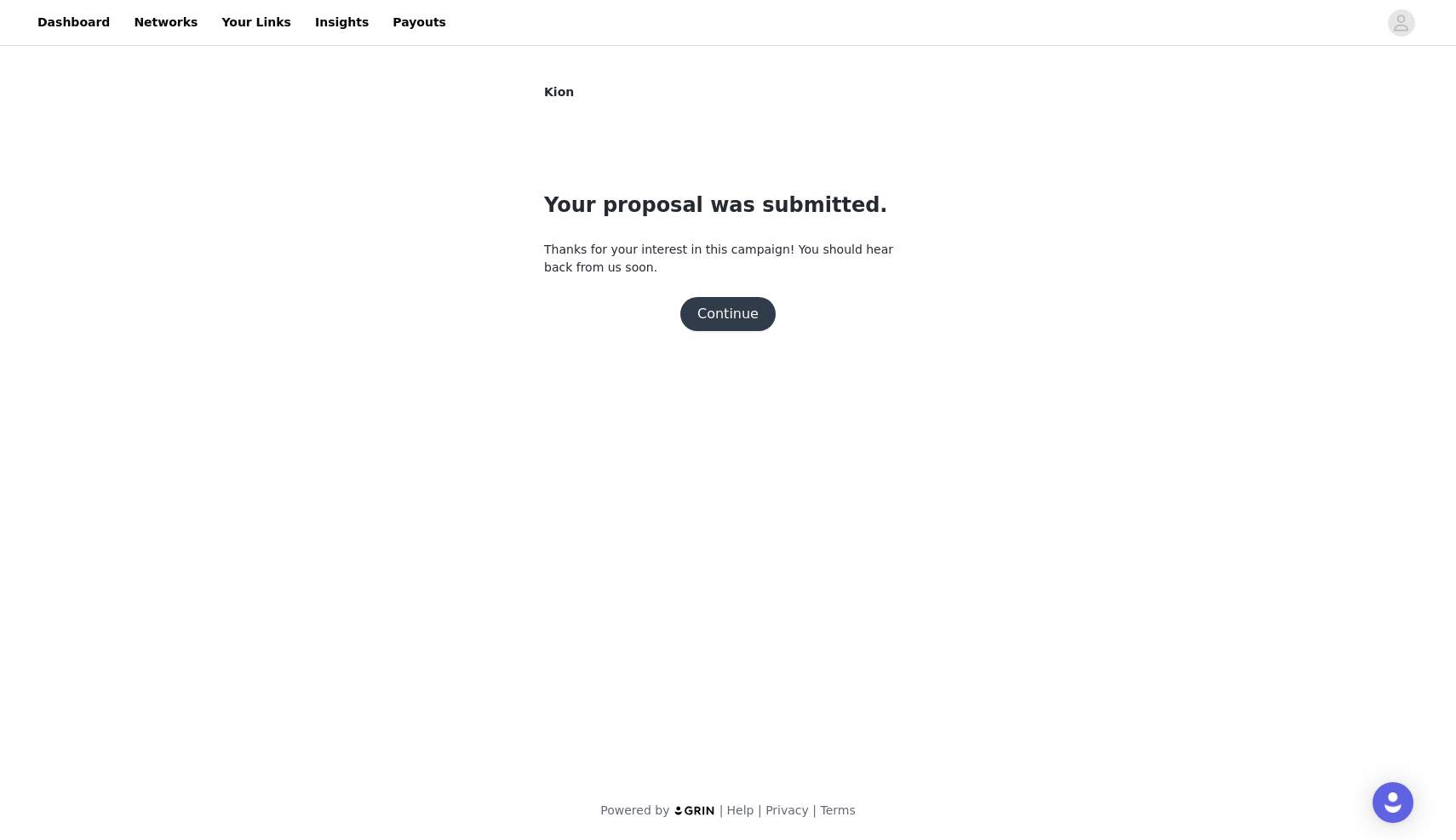
scroll to position [0, 0]
click at [719, 318] on button "Continue" at bounding box center [728, 314] width 95 height 34
